Goal: Task Accomplishment & Management: Manage account settings

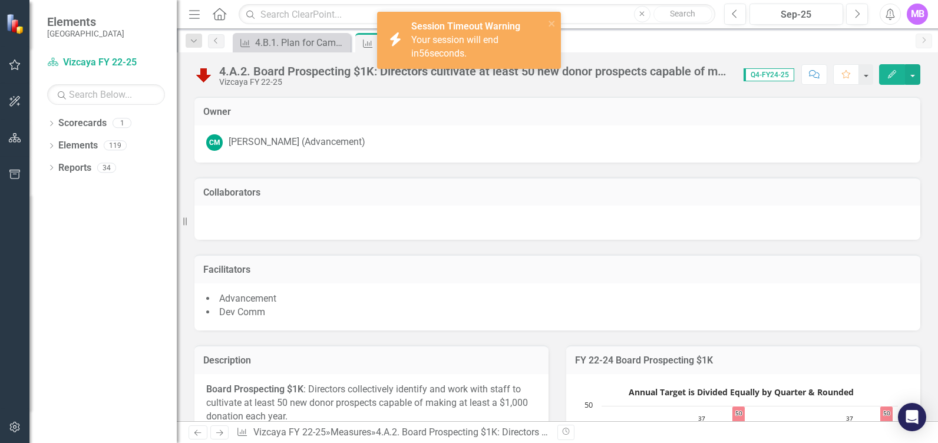
click at [373, 183] on div "Collaborators" at bounding box center [558, 191] width 726 height 29
click at [67, 322] on div "Dropdown Scorecards 1 Vizcaya FY 22-25 Dropdown Elements 119 Dropdown Objective…" at bounding box center [102, 278] width 147 height 329
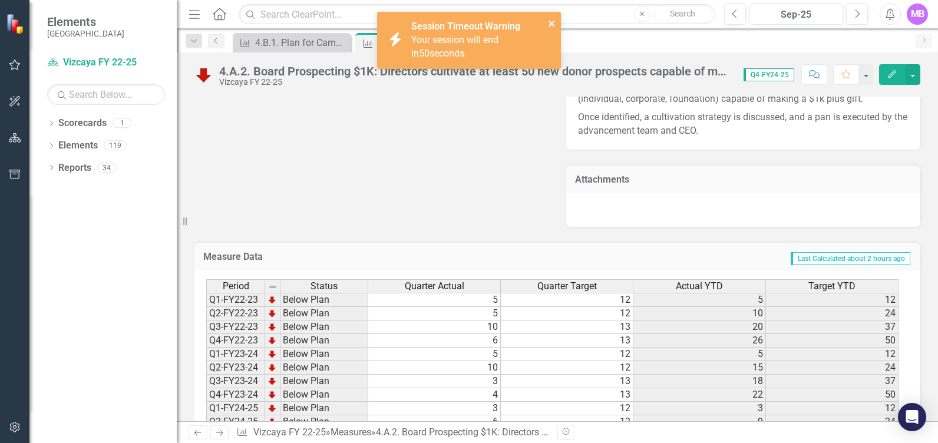
click at [550, 20] on icon "close" at bounding box center [552, 23] width 8 height 9
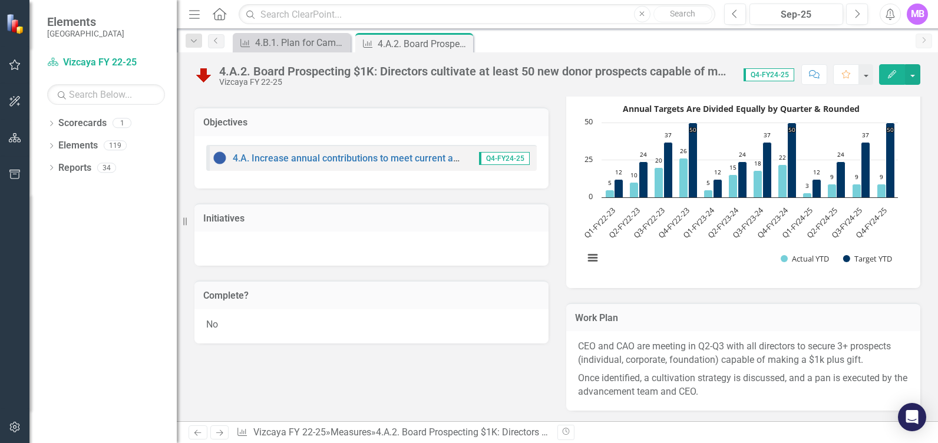
scroll to position [261, 0]
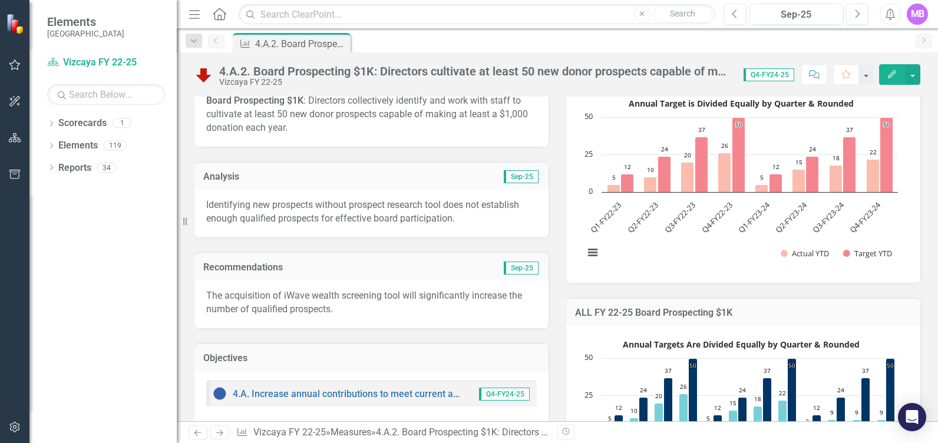
scroll to position [393, 0]
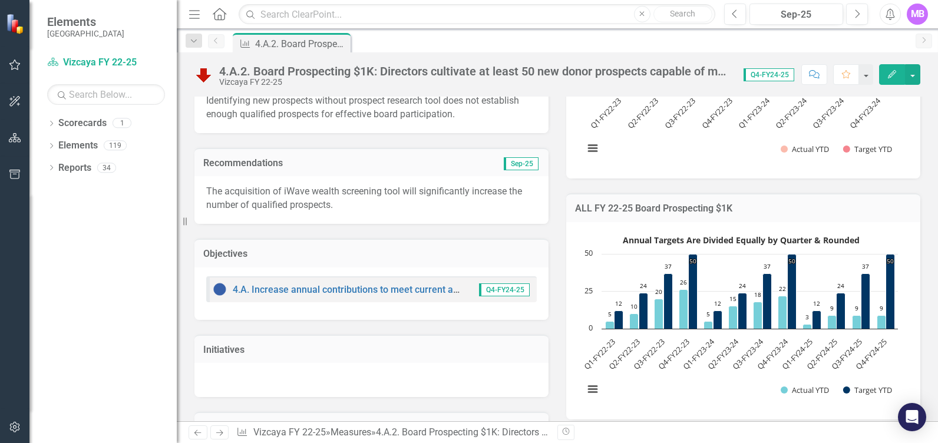
click at [360, 206] on p "The acquisition of iWave wealth screening tool will significantly increase the …" at bounding box center [371, 198] width 331 height 27
click at [375, 122] on div "Identifying new prospects without prospect research tool does not establish eno…" at bounding box center [372, 109] width 354 height 48
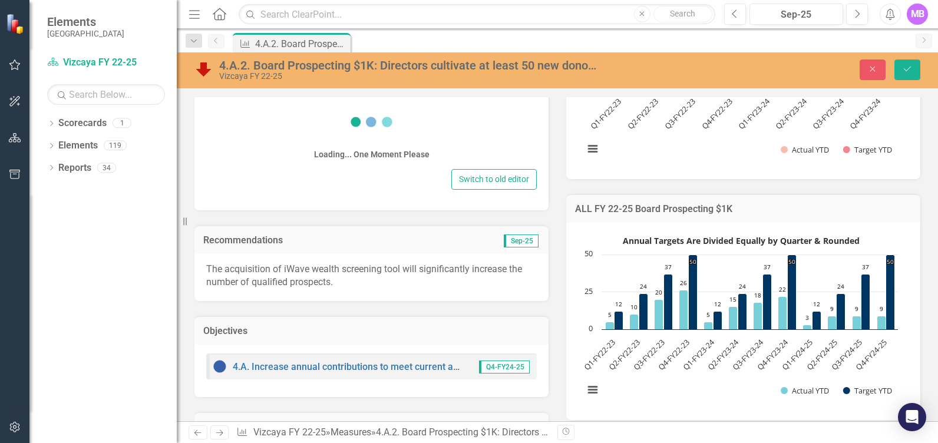
scroll to position [394, 0]
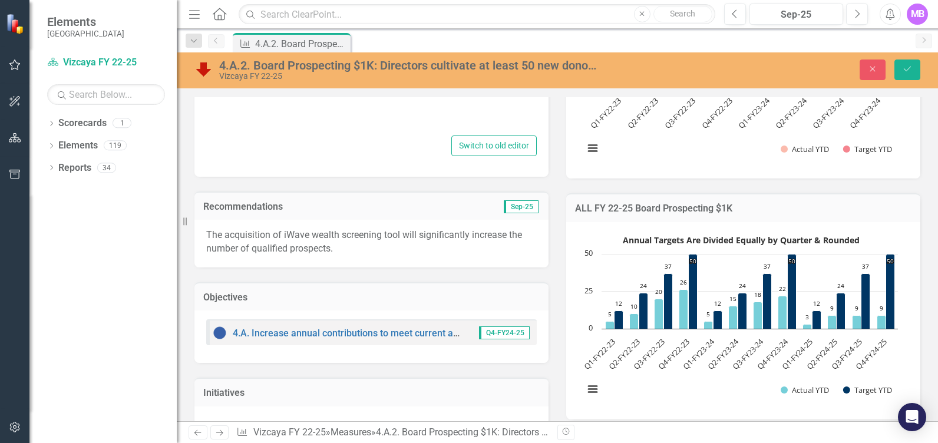
type textarea "<p>Identifying new prospects without prospect research tool does not establish …"
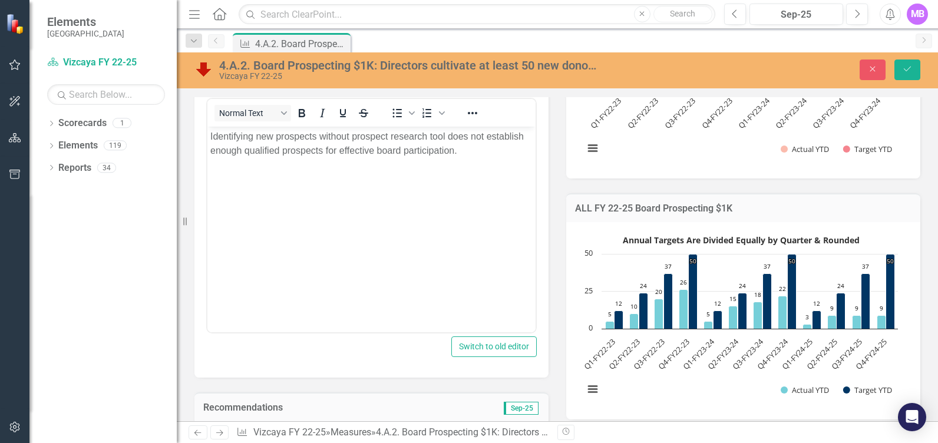
scroll to position [0, 0]
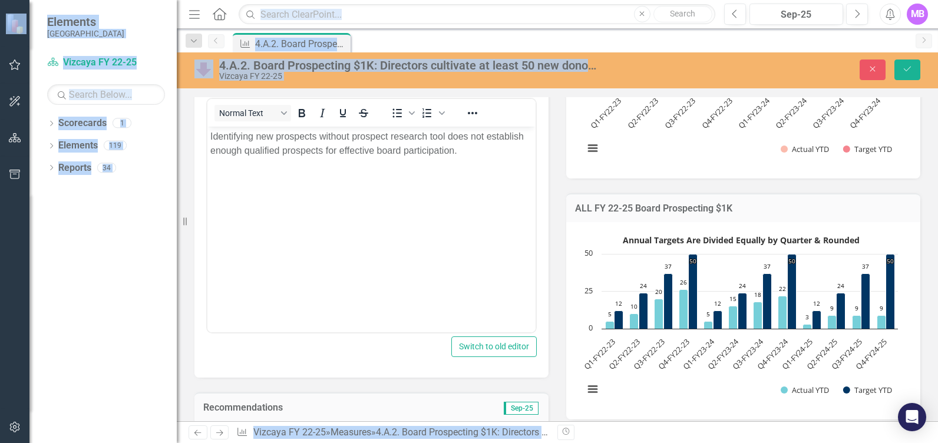
copy body "Elements Vizcaya Scorecard Vizcaya FY 22-25 Search Dropdown Scorecards 1 Vizcay…"
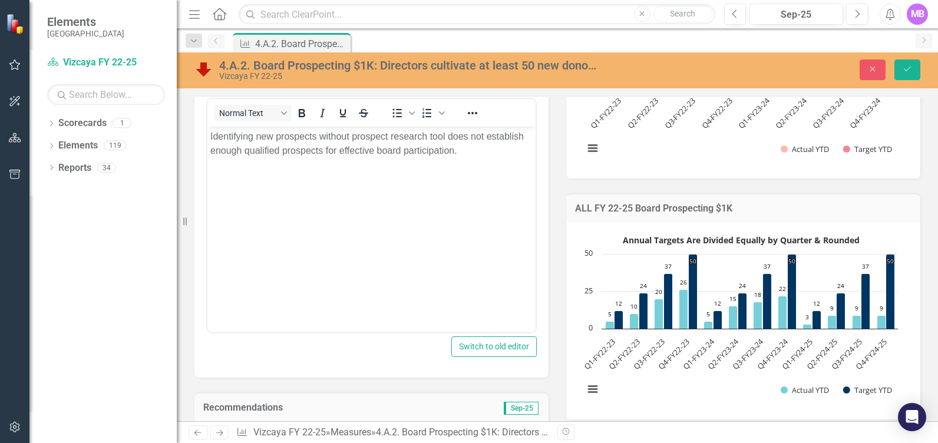
click at [344, 151] on p "Identifying new prospects without prospect research tool does not establish eno…" at bounding box center [371, 144] width 322 height 28
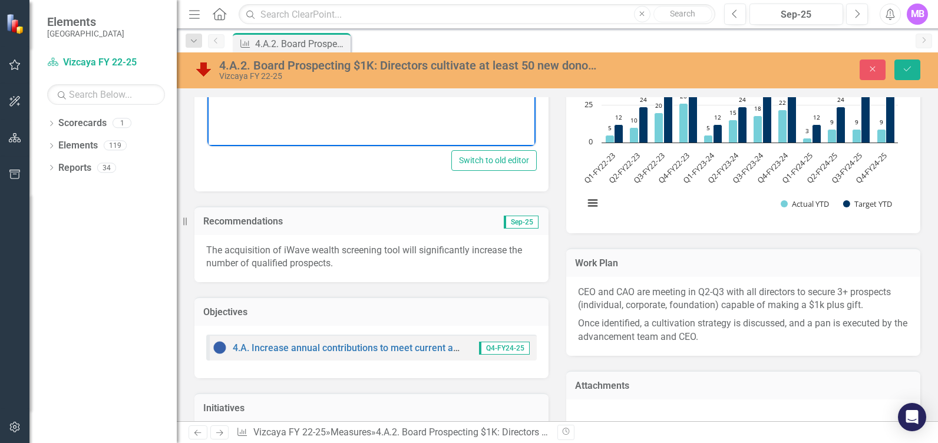
scroll to position [590, 0]
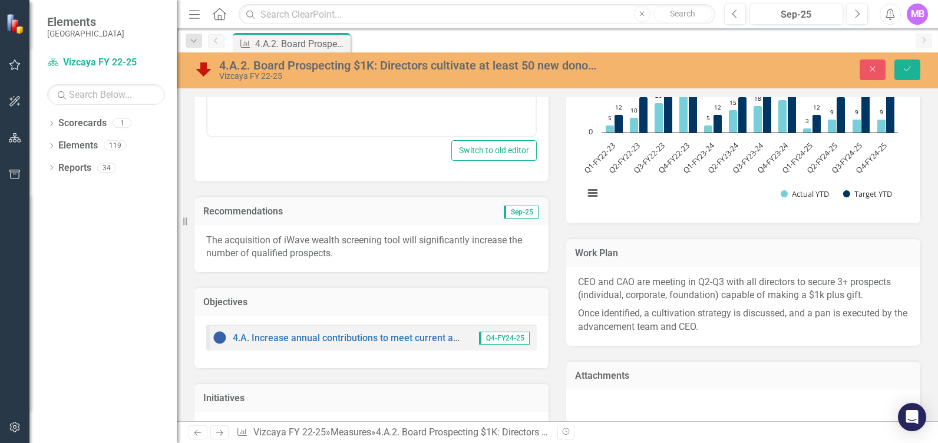
click at [320, 245] on p "The acquisition of iWave wealth screening tool will significantly increase the …" at bounding box center [371, 247] width 331 height 27
click at [316, 249] on p "The acquisition of iWave wealth screening tool will significantly increase the …" at bounding box center [371, 247] width 331 height 27
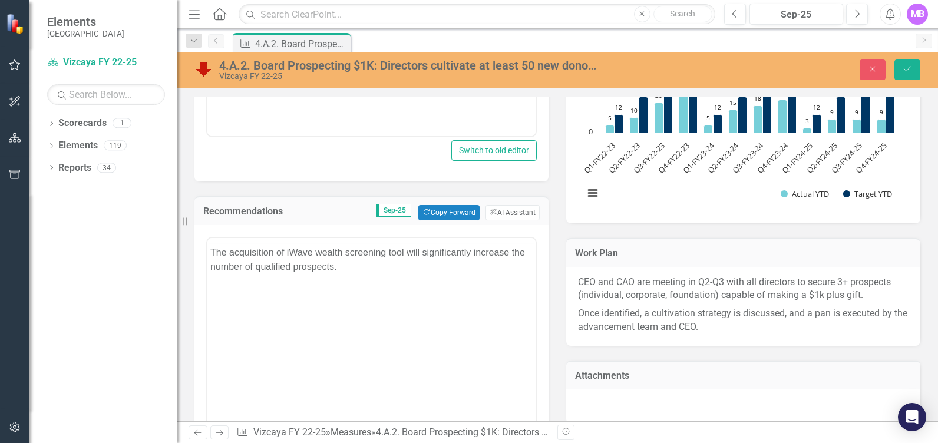
scroll to position [0, 0]
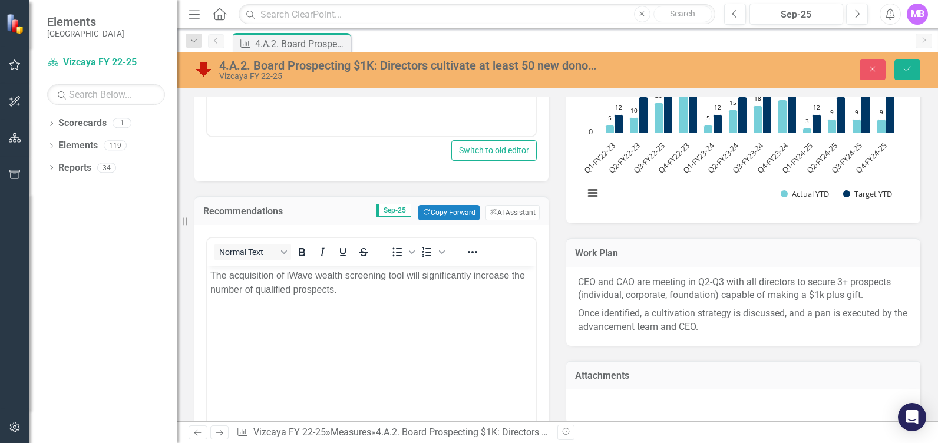
click at [339, 299] on body "The acquisition of iWave wealth screening tool will significantly increase the …" at bounding box center [371, 354] width 328 height 177
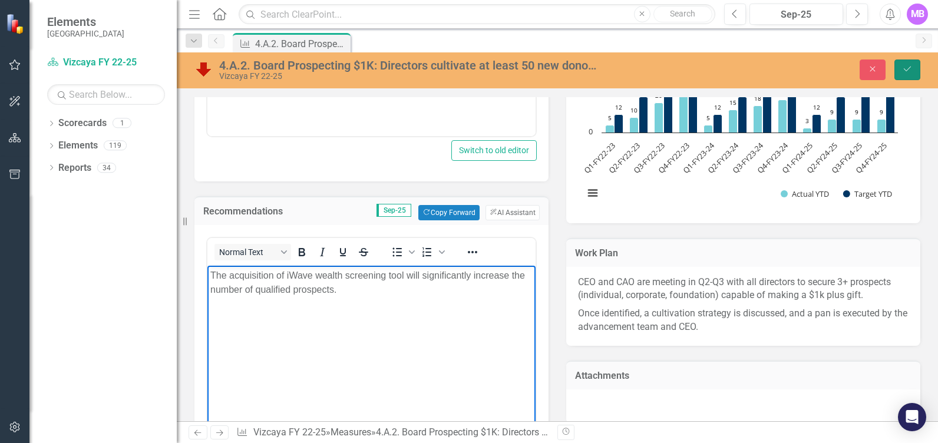
click at [909, 69] on icon "submit" at bounding box center [907, 69] width 7 height 5
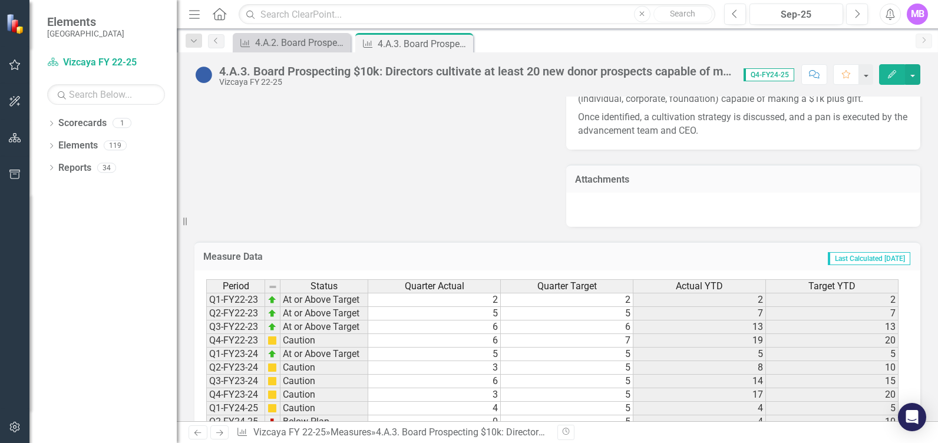
scroll to position [850, 0]
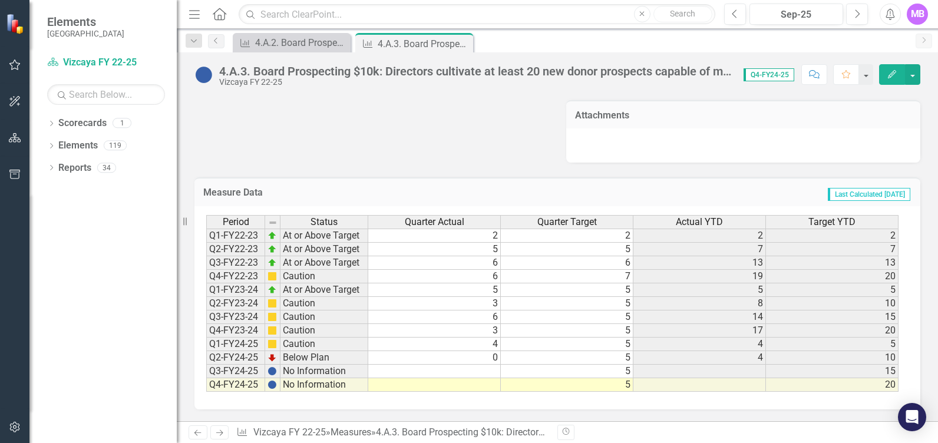
click at [479, 370] on td at bounding box center [434, 372] width 133 height 14
click at [475, 372] on td at bounding box center [434, 372] width 133 height 14
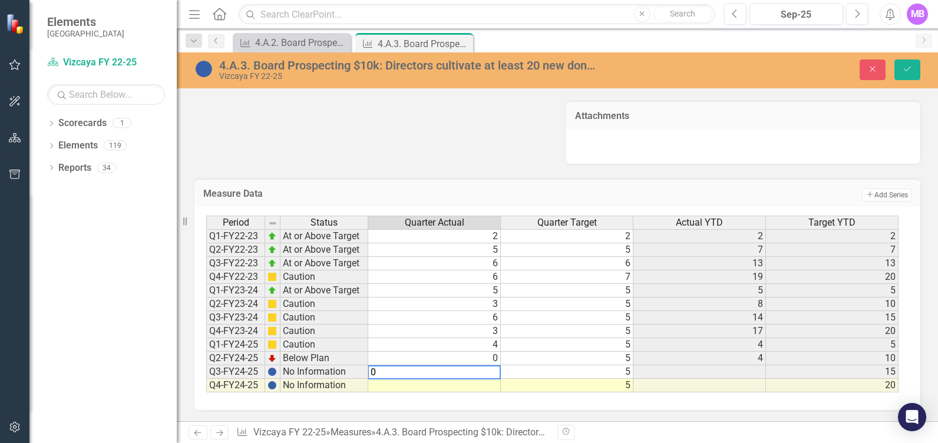
type textarea "0"
click at [448, 385] on td at bounding box center [434, 386] width 133 height 14
click at [438, 385] on td at bounding box center [434, 386] width 133 height 14
type textarea "0"
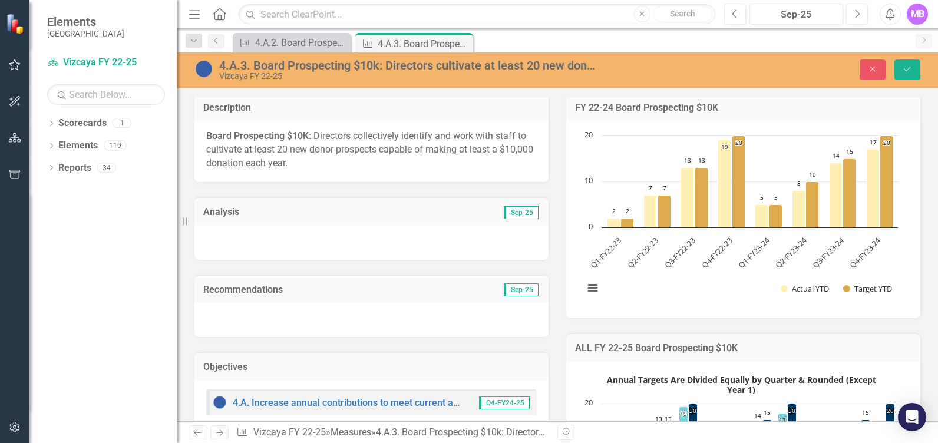
scroll to position [261, 0]
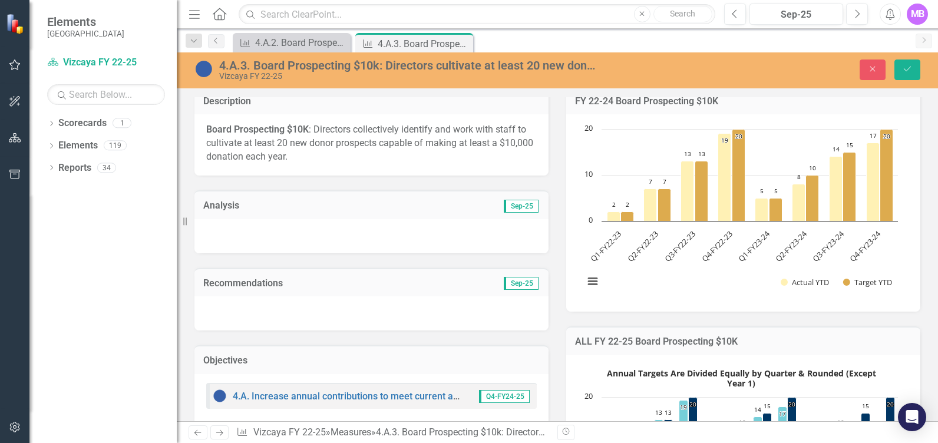
click at [271, 240] on div at bounding box center [372, 236] width 354 height 34
click at [909, 62] on button "Save" at bounding box center [908, 70] width 26 height 21
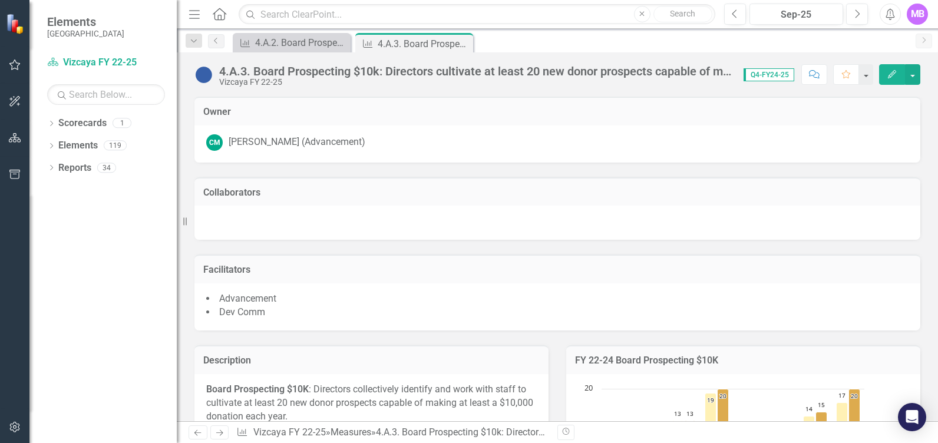
click at [892, 75] on icon "Edit" at bounding box center [892, 74] width 11 height 8
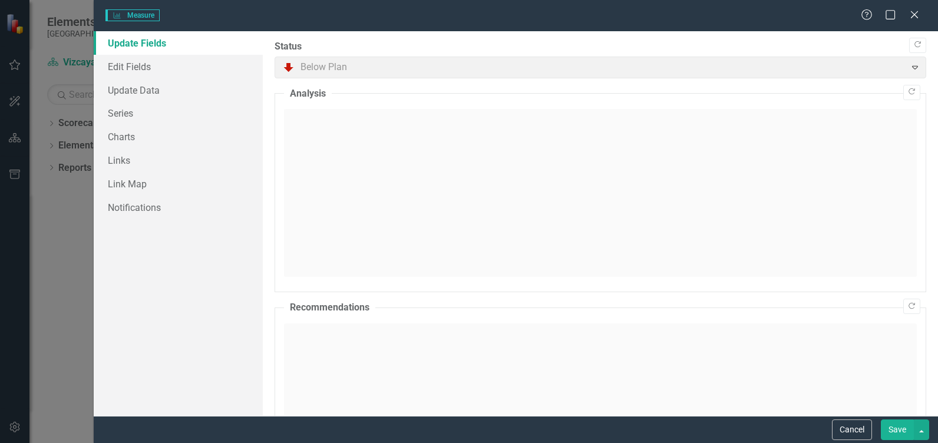
click at [398, 137] on div at bounding box center [600, 193] width 633 height 168
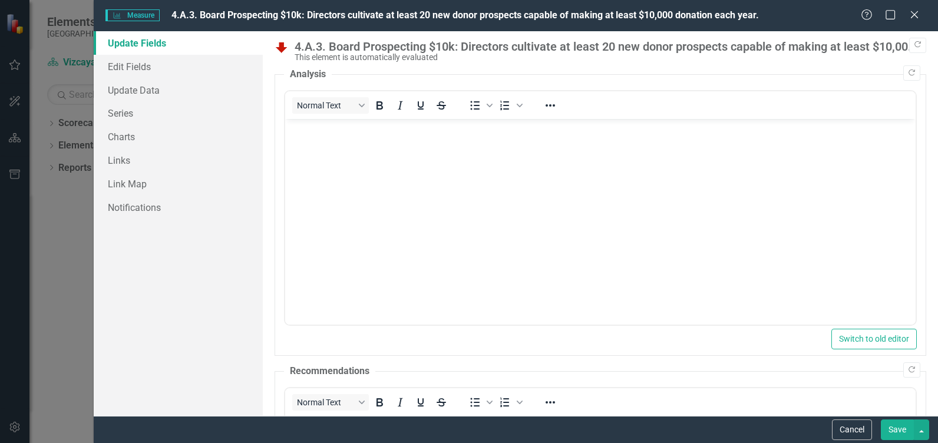
scroll to position [0, 0]
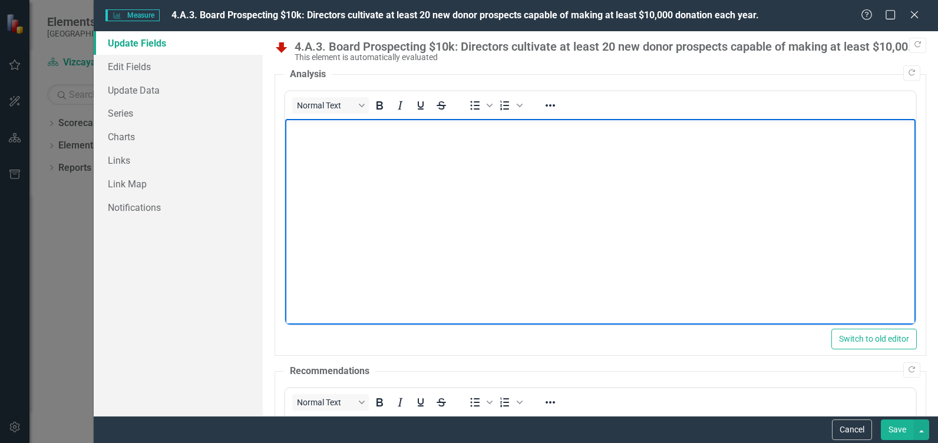
click at [385, 141] on body "Rich Text Area. Press ALT-0 for help." at bounding box center [600, 207] width 631 height 177
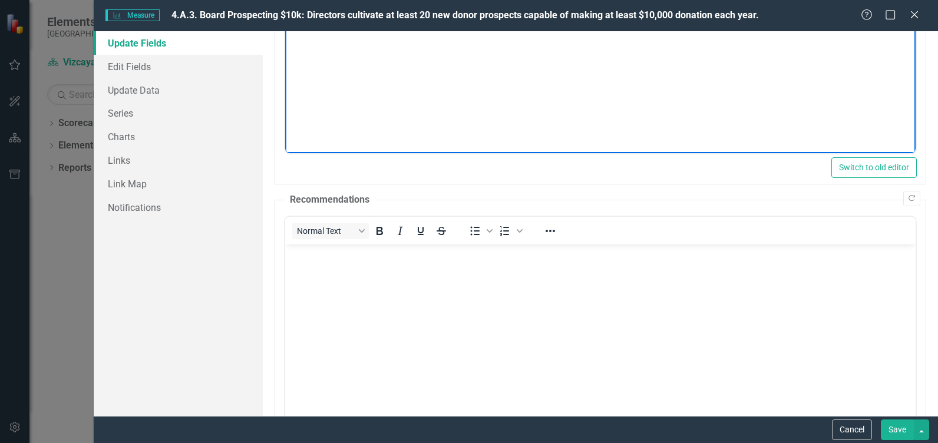
scroll to position [196, 0]
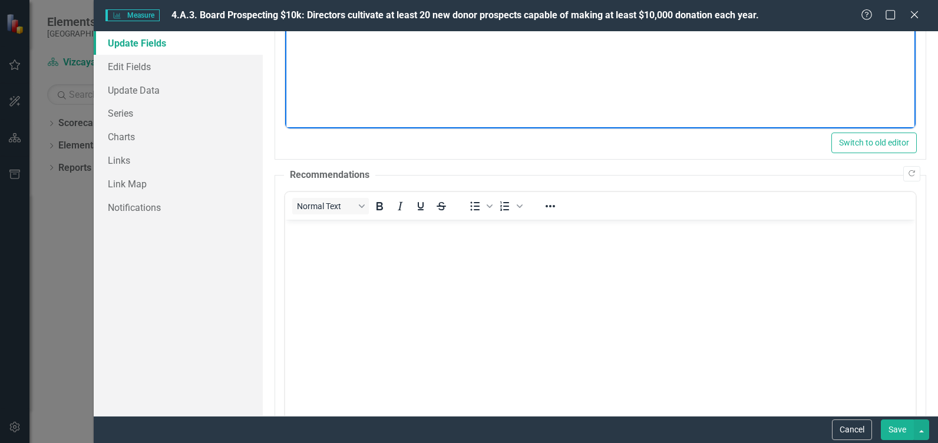
click at [335, 245] on body "Rich Text Area. Press ALT-0 for help." at bounding box center [600, 307] width 631 height 177
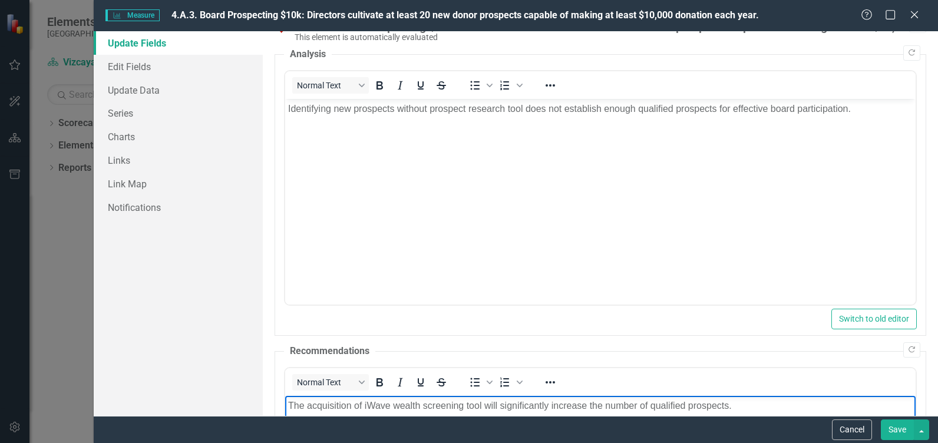
scroll to position [0, 0]
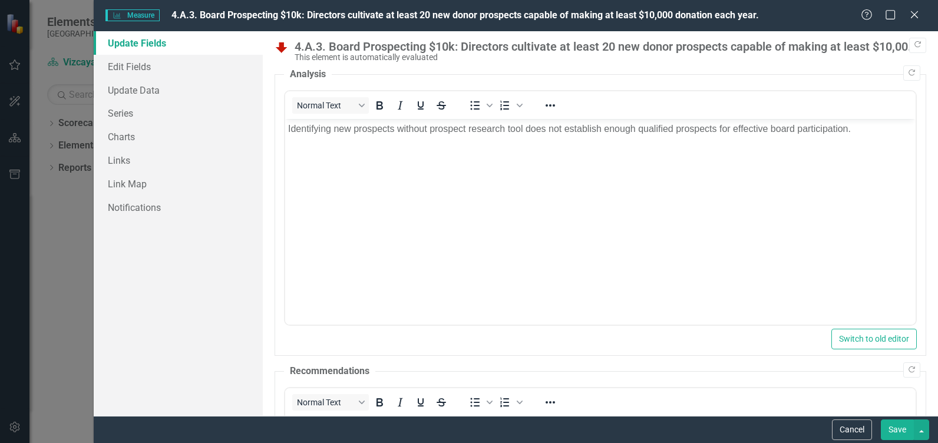
click at [889, 427] on button "Save" at bounding box center [897, 430] width 33 height 21
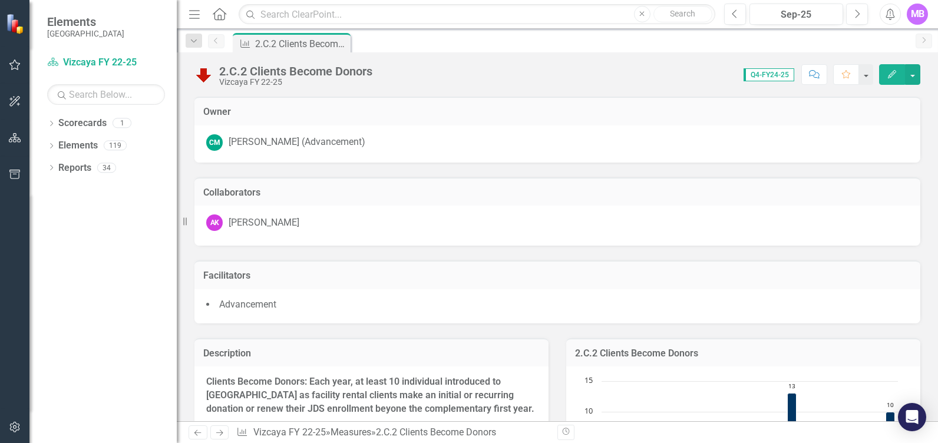
scroll to position [196, 0]
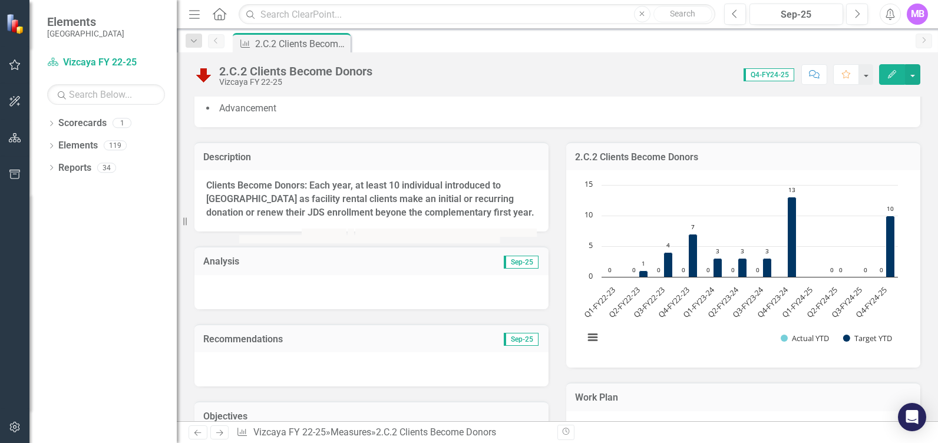
click at [299, 278] on div at bounding box center [372, 292] width 354 height 34
click at [249, 288] on div at bounding box center [372, 292] width 354 height 34
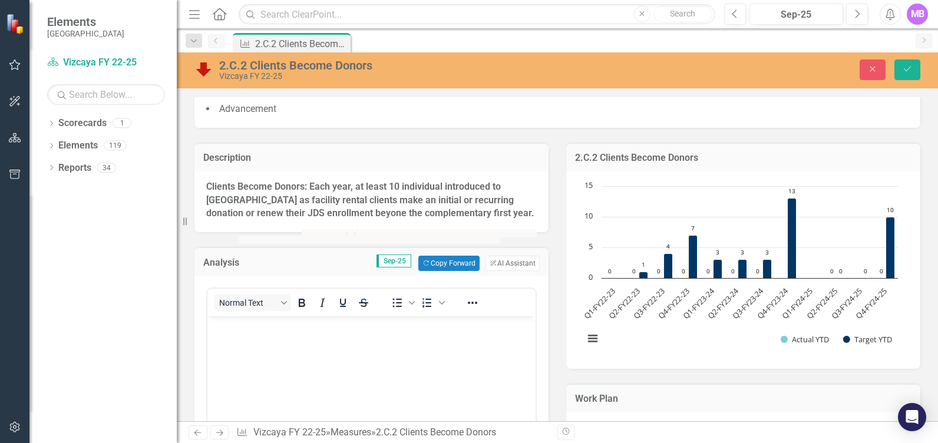
scroll to position [0, 0]
click at [520, 261] on button "ClearPoint AI AI Assistant" at bounding box center [513, 263] width 54 height 15
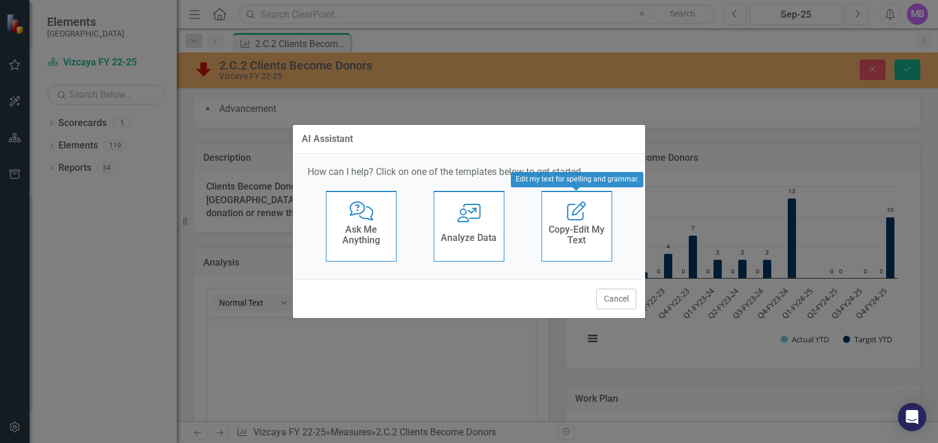
click at [583, 229] on h4 "Copy-Edit My Text" at bounding box center [577, 235] width 58 height 21
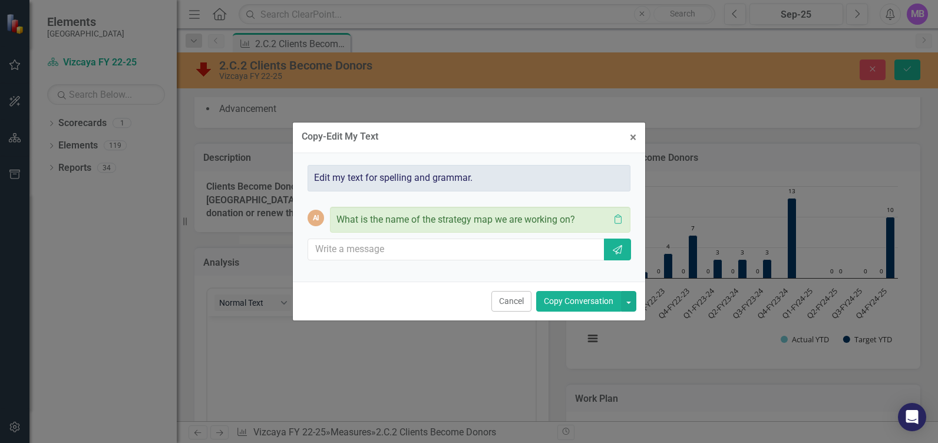
click at [510, 302] on button "Cancel" at bounding box center [512, 301] width 40 height 21
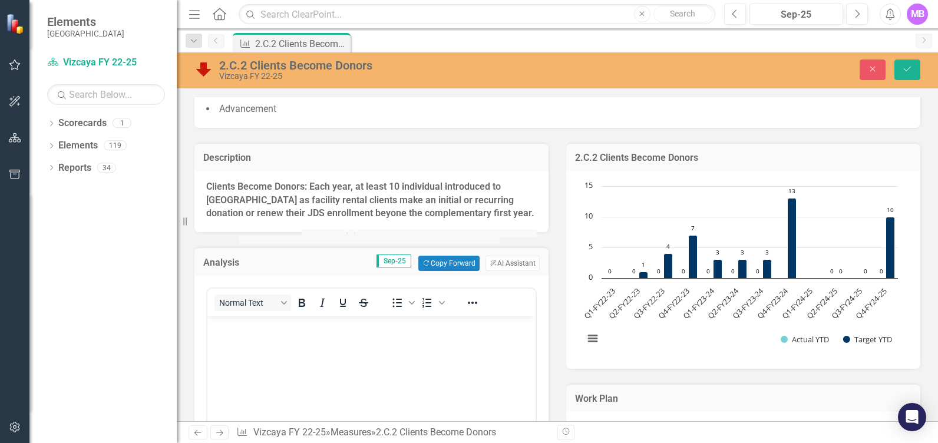
click at [477, 212] on strong "Clients Become Donors: Each year, at least 10 individual introduced to [GEOGRAP…" at bounding box center [370, 200] width 328 height 38
drag, startPoint x: 485, startPoint y: 215, endPoint x: 423, endPoint y: 215, distance: 61.9
click at [449, 215] on p "Clients Become Donors: Each year, at least 10 individual introduced to [GEOGRAP…" at bounding box center [371, 200] width 331 height 41
click at [242, 195] on strong "Clients Become Donors: Each year, at least 10 individual introduced to [GEOGRAP…" at bounding box center [370, 200] width 328 height 38
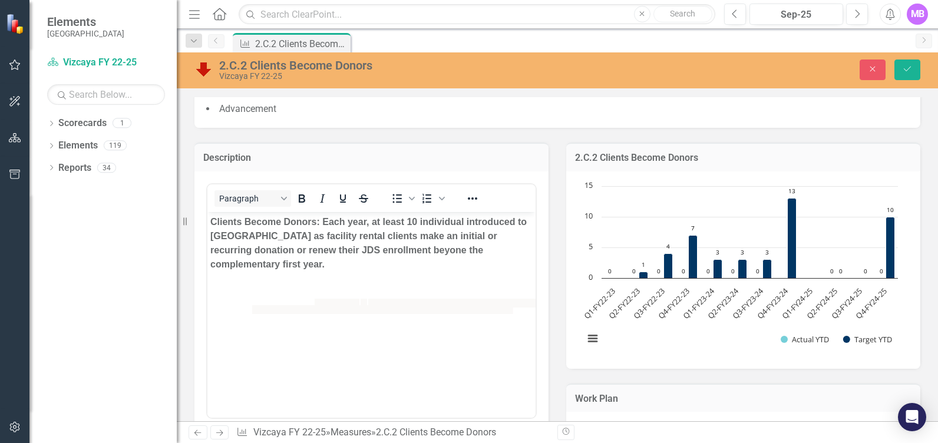
click at [375, 238] on strong "Clients Become Donors: Each year, at least 10 individual introduced to [GEOGRAP…" at bounding box center [368, 242] width 317 height 52
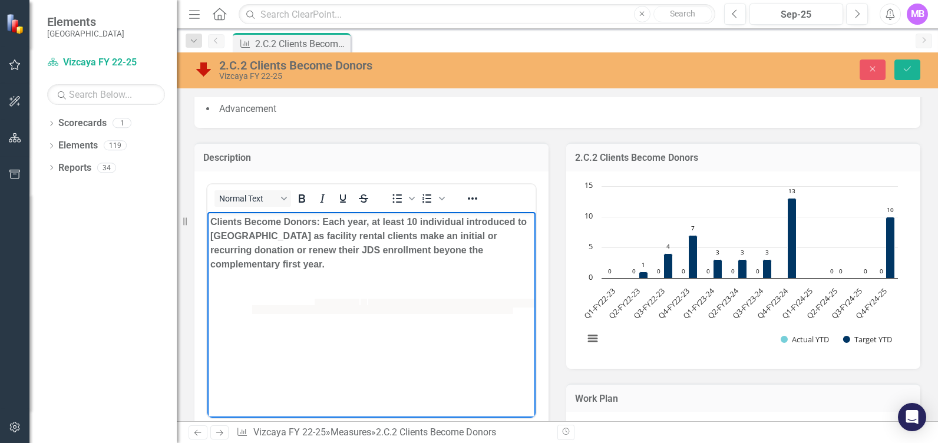
click at [385, 275] on body "Clients Become Donors: Each year, at least 10 individual introduced to [GEOGRAP…" at bounding box center [371, 300] width 328 height 177
click at [441, 234] on strong "Clients Become Donors: Each year, at least 10 individual introduced to [GEOGRAP…" at bounding box center [368, 242] width 317 height 52
click at [383, 279] on body "Clients Become Donors: Each year, at least 10 individual introduced to [GEOGRAP…" at bounding box center [371, 300] width 328 height 177
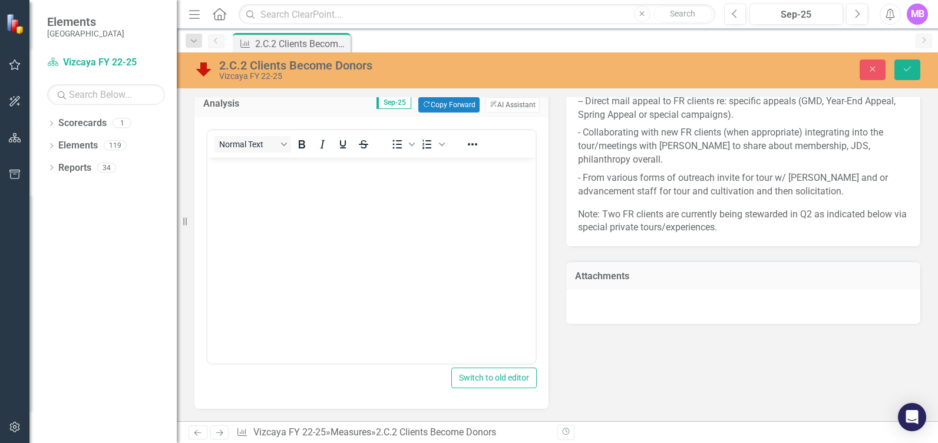
scroll to position [589, 0]
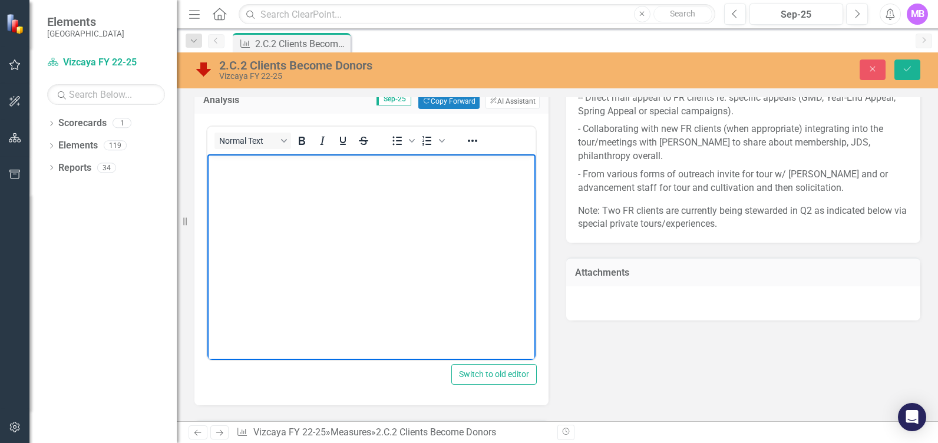
click at [363, 209] on body "Rich Text Area. Press ALT-0 for help." at bounding box center [371, 242] width 328 height 177
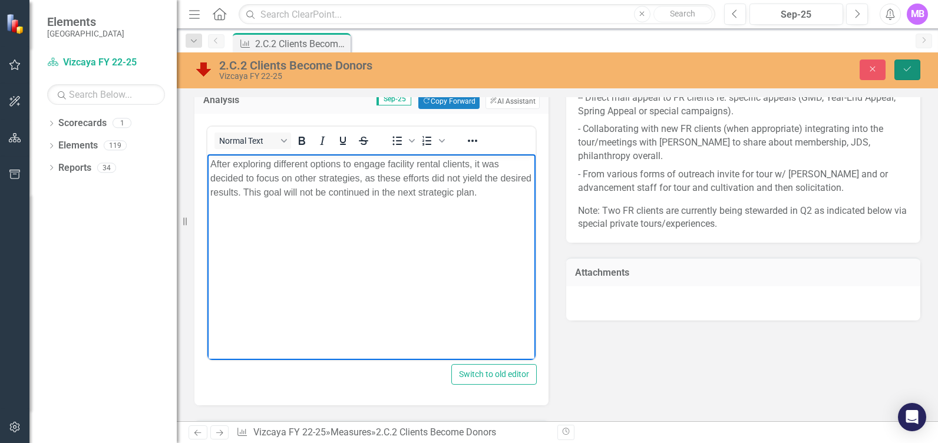
click at [904, 60] on button "Save" at bounding box center [908, 70] width 26 height 21
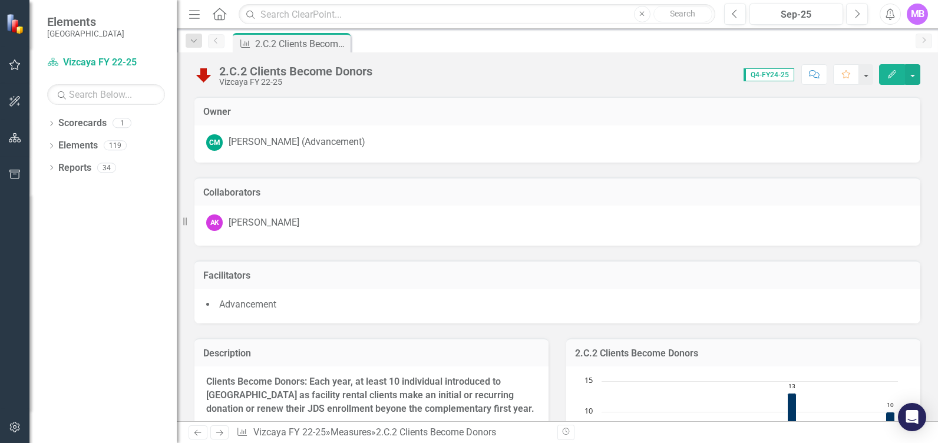
scroll to position [325, 0]
